Goal: Task Accomplishment & Management: Manage account settings

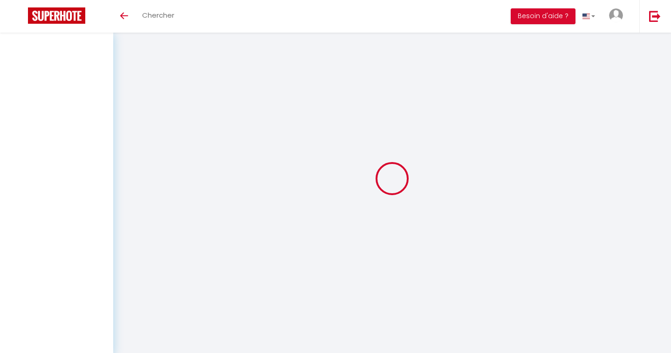
select select
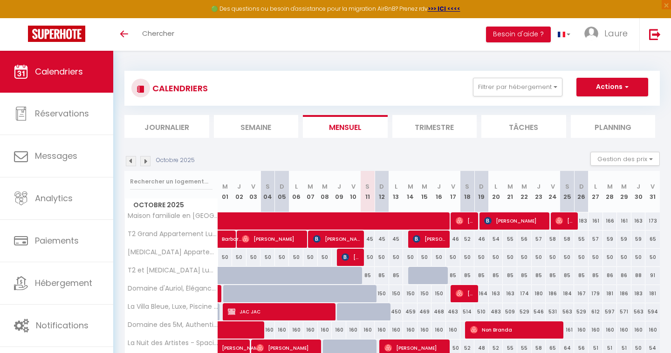
scroll to position [114, 0]
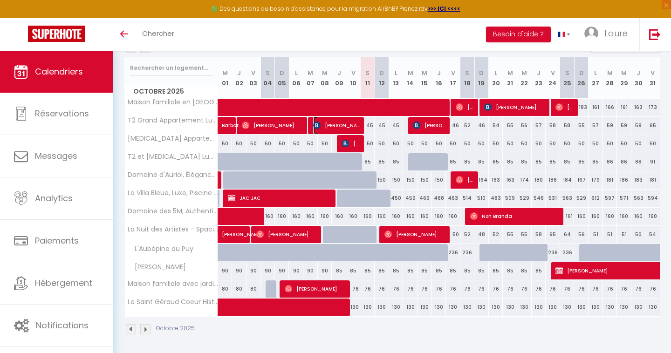
click at [350, 126] on span "[PERSON_NAME]" at bounding box center [337, 125] width 48 height 18
select select "OK"
select select "0"
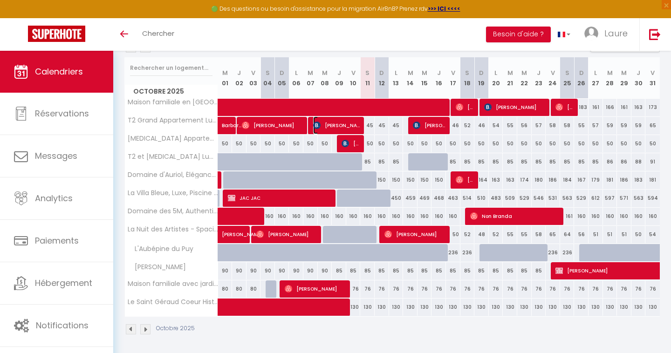
select select "1"
select select
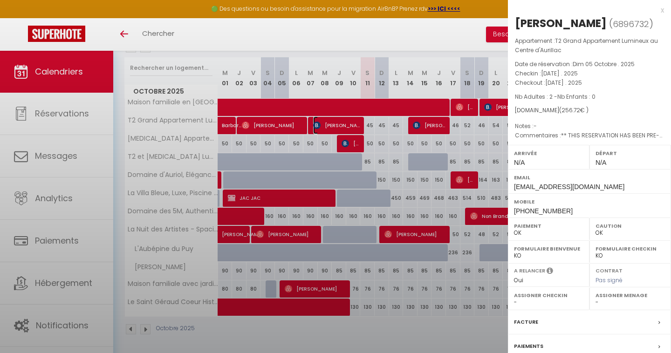
select select "23523"
select select "29740"
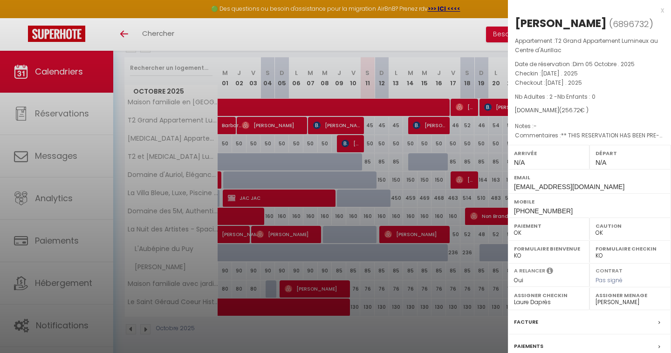
click at [377, 53] on div at bounding box center [335, 176] width 671 height 353
